Goal: Find specific page/section: Find specific page/section

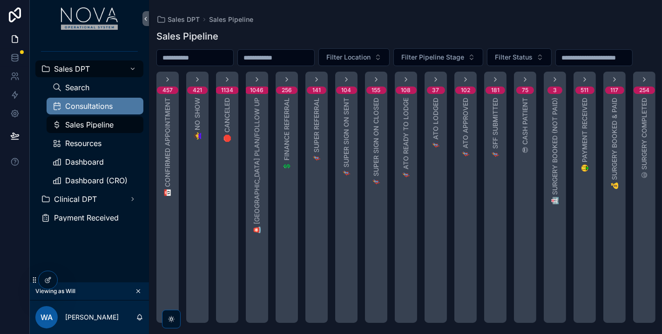
click at [100, 103] on span "Consultations" at bounding box center [88, 105] width 47 height 7
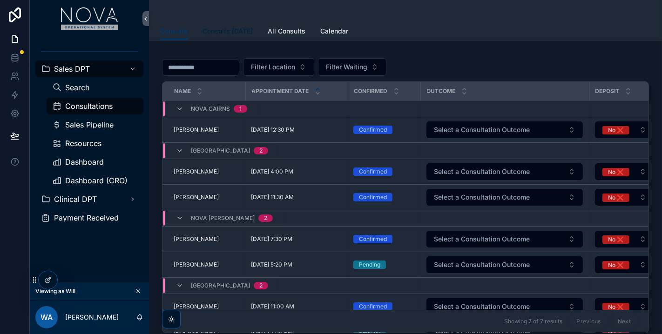
click at [234, 28] on span "Consults [DATE]" at bounding box center [227, 31] width 50 height 9
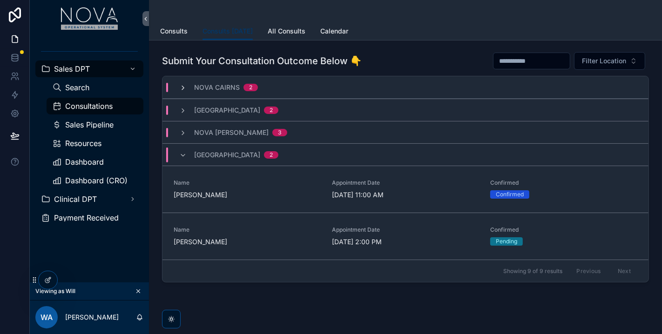
click at [179, 85] on icon "scrollable content" at bounding box center [182, 87] width 7 height 7
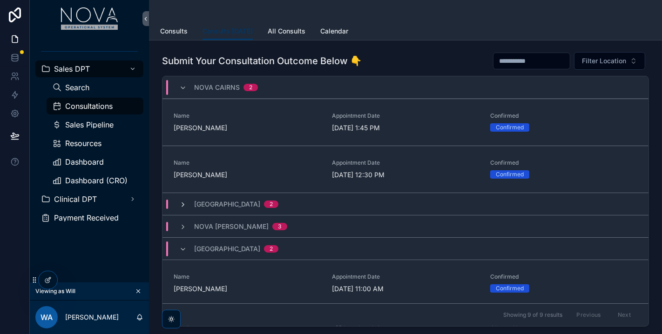
click at [186, 205] on div "[GEOGRAPHIC_DATA] 2" at bounding box center [228, 204] width 99 height 9
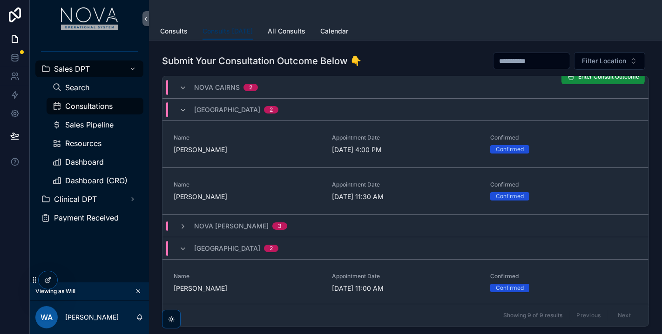
scroll to position [103, 0]
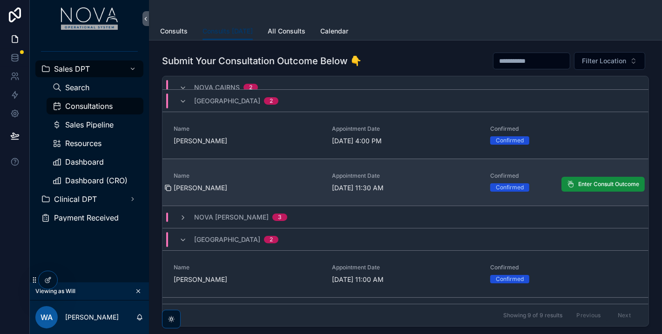
click at [169, 186] on icon "scrollable content" at bounding box center [167, 187] width 7 height 7
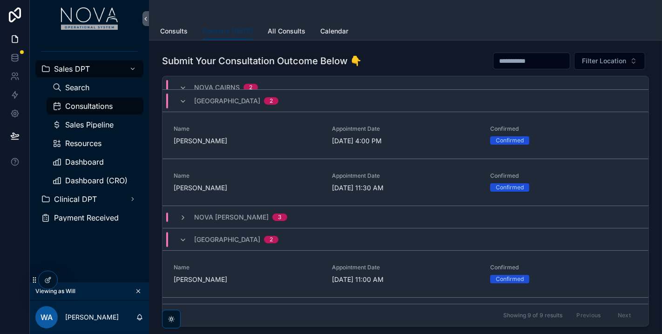
click at [183, 103] on div "[GEOGRAPHIC_DATA] 2" at bounding box center [228, 101] width 99 height 15
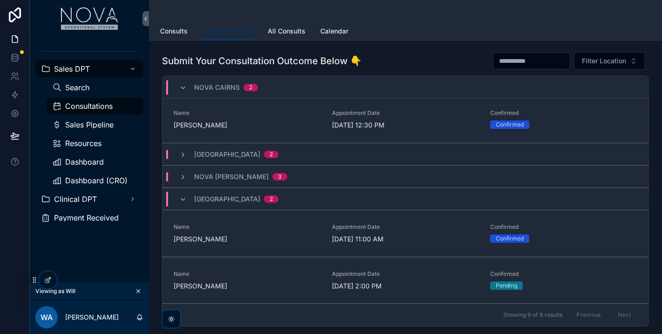
scroll to position [48, 0]
click at [181, 81] on div "Nova Cairns 2" at bounding box center [218, 87] width 79 height 15
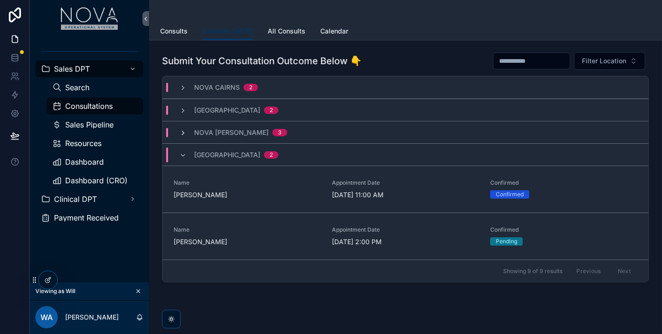
click at [181, 129] on icon "scrollable content" at bounding box center [182, 132] width 7 height 7
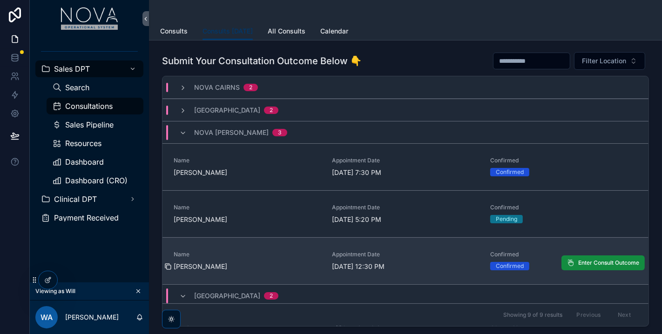
click at [169, 267] on icon "scrollable content" at bounding box center [167, 266] width 7 height 7
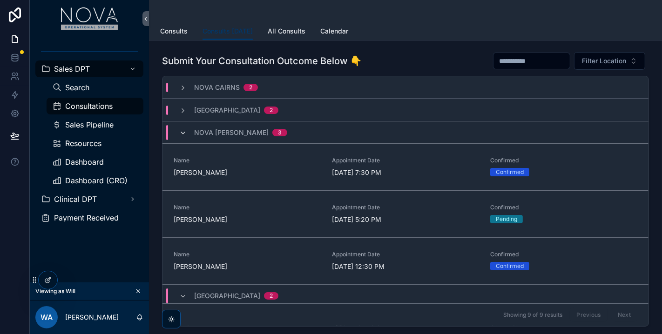
click at [182, 134] on icon "scrollable content" at bounding box center [182, 132] width 7 height 7
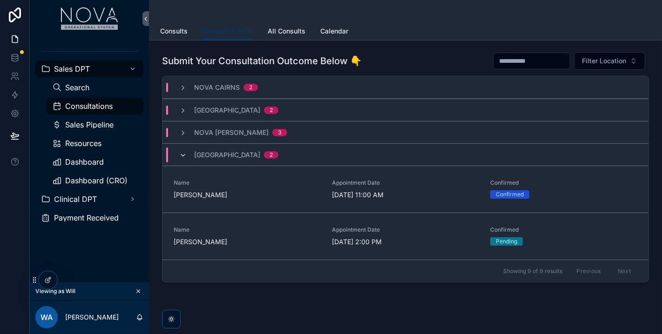
click at [186, 155] on icon "scrollable content" at bounding box center [182, 155] width 7 height 7
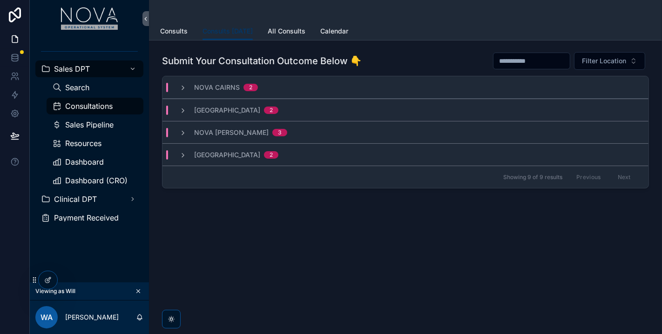
click at [186, 155] on icon "scrollable content" at bounding box center [182, 155] width 7 height 7
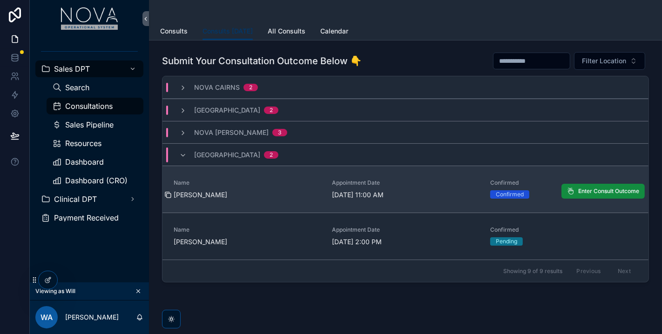
click at [169, 195] on icon "scrollable content" at bounding box center [167, 194] width 7 height 7
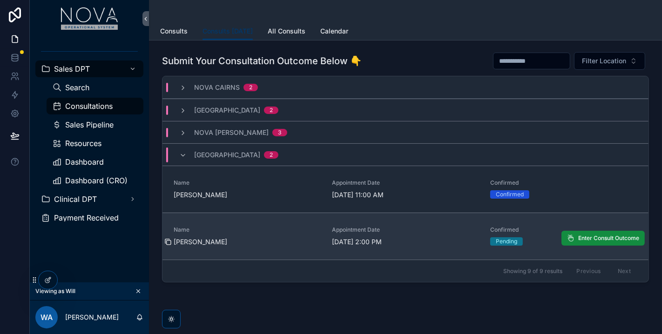
click at [169, 242] on icon "scrollable content" at bounding box center [167, 241] width 7 height 7
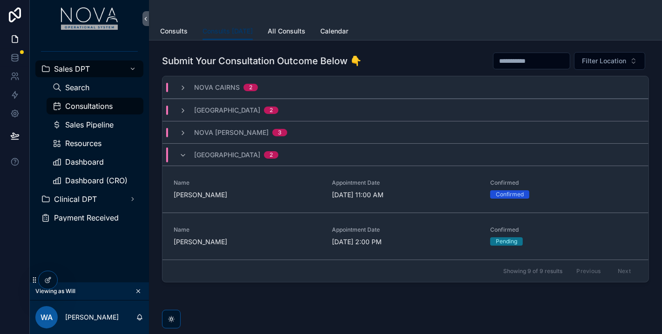
click at [174, 154] on div "Nova Perth 2" at bounding box center [228, 155] width 121 height 15
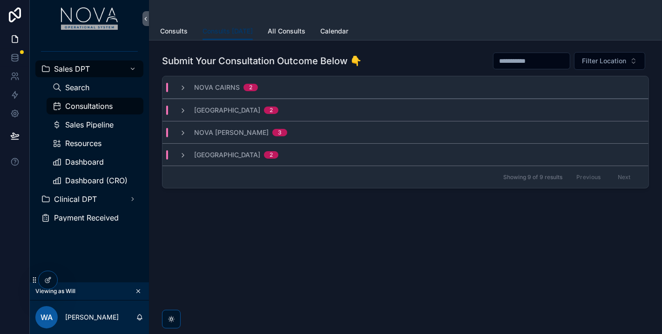
click at [187, 129] on div "Nova [PERSON_NAME] 3" at bounding box center [233, 132] width 108 height 9
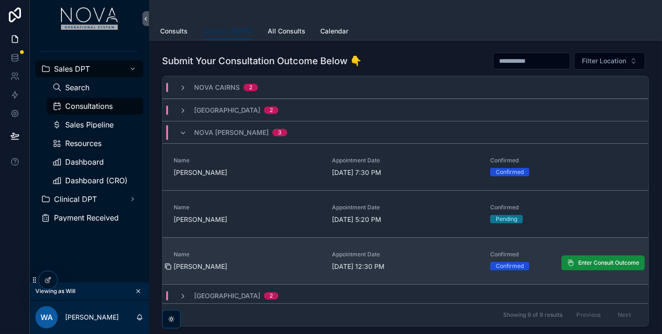
click at [169, 266] on icon "scrollable content" at bounding box center [167, 266] width 7 height 7
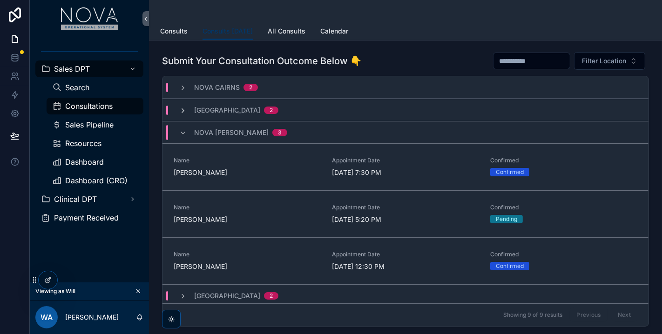
click at [182, 107] on span "scrollable content" at bounding box center [182, 110] width 7 height 7
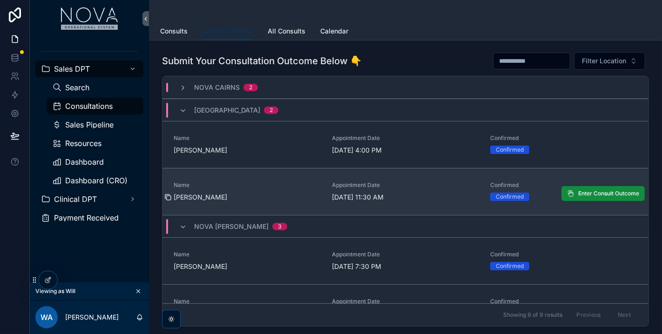
click at [168, 197] on icon "scrollable content" at bounding box center [167, 197] width 7 height 7
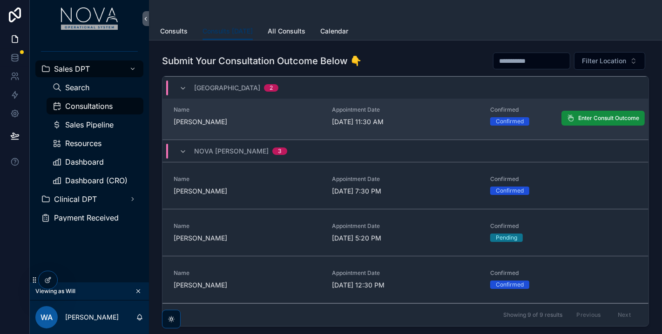
scroll to position [95, 0]
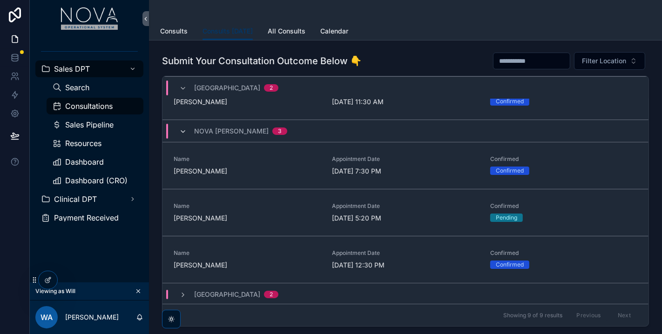
click at [184, 130] on icon "scrollable content" at bounding box center [182, 131] width 7 height 7
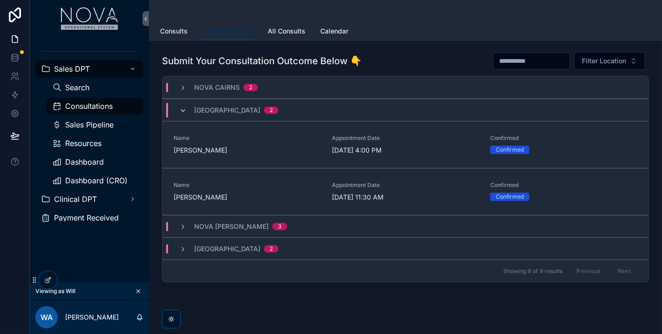
click at [181, 107] on icon "scrollable content" at bounding box center [182, 110] width 7 height 7
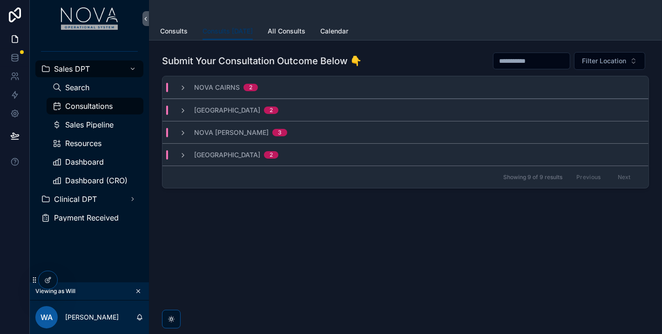
click at [381, 280] on div "Consults [DATE] Consults Consults [DATE] All Consults Calendar Submit Your Cons…" at bounding box center [405, 167] width 513 height 334
